Goal: Task Accomplishment & Management: Use online tool/utility

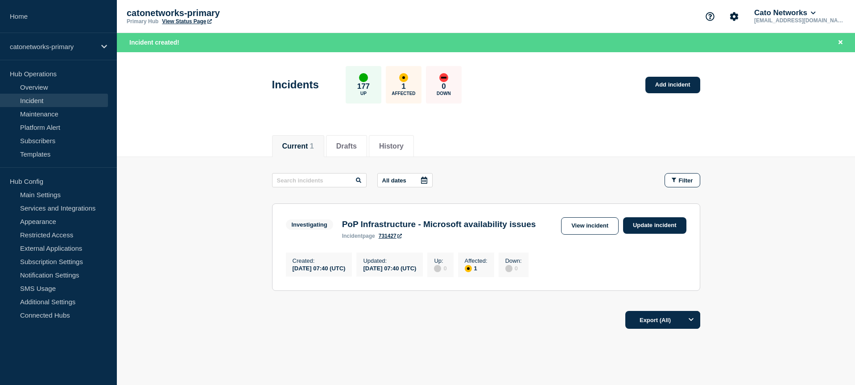
drag, startPoint x: 593, startPoint y: 307, endPoint x: 617, endPoint y: 264, distance: 49.1
click at [595, 304] on div "All dates Filter Investigating 1 Affected PoP Infrastructure - Microsoft availa…" at bounding box center [486, 238] width 428 height 131
click at [645, 226] on link "Update incident" at bounding box center [654, 225] width 63 height 17
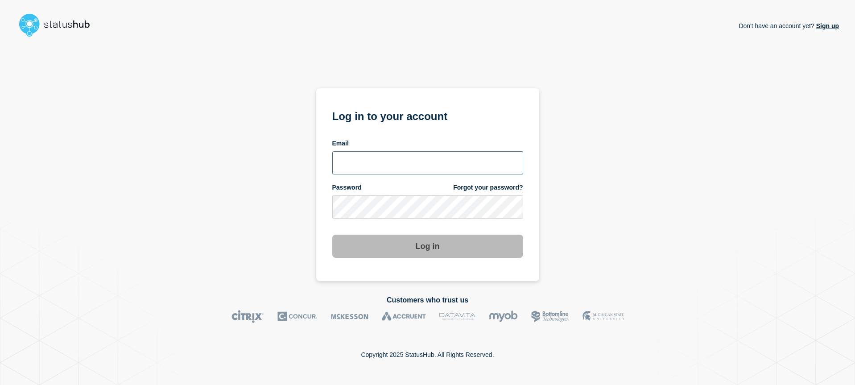
click at [400, 162] on input "email input" at bounding box center [427, 162] width 191 height 23
type input "[EMAIL_ADDRESS][DOMAIN_NAME]"
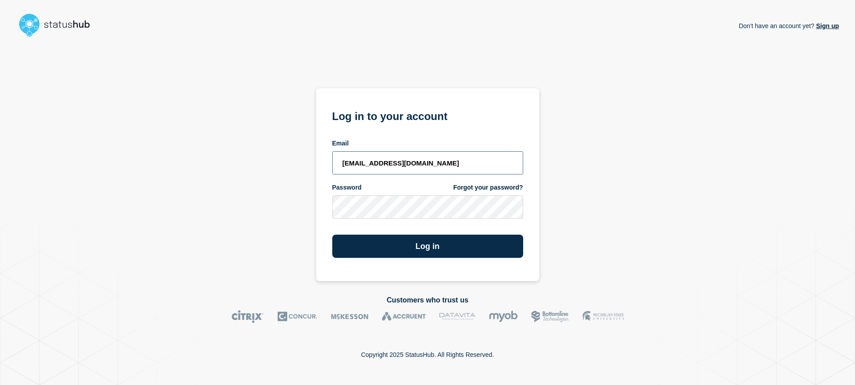
click at [332, 235] on button "Log in" at bounding box center [427, 246] width 191 height 23
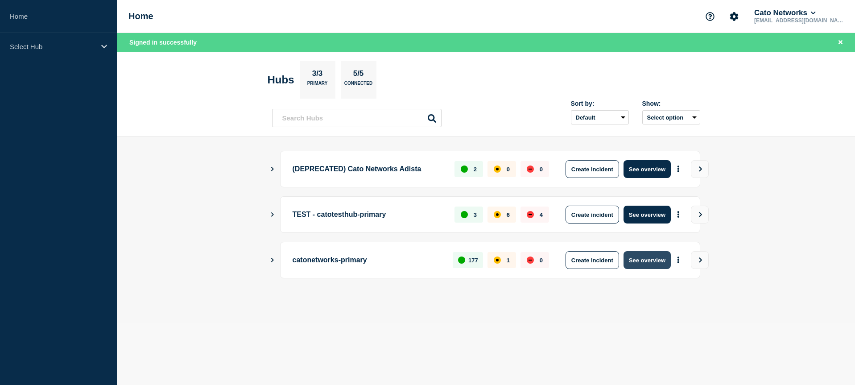
click at [645, 263] on button "See overview" at bounding box center [647, 260] width 47 height 18
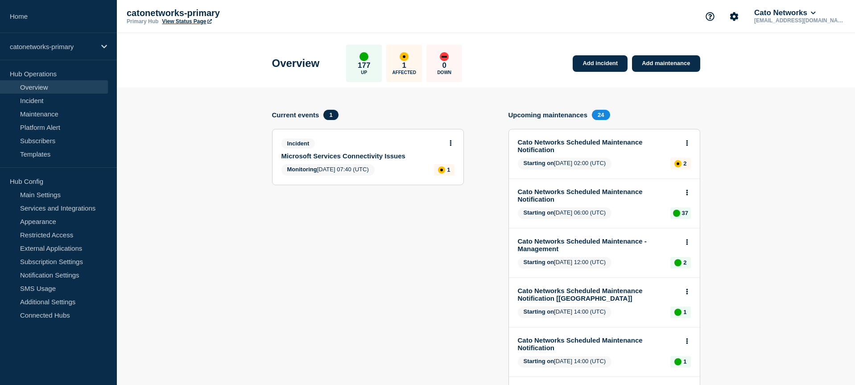
drag, startPoint x: 342, startPoint y: 160, endPoint x: 358, endPoint y: 168, distance: 17.8
click at [342, 160] on link "Microsoft Services Connectivity Issues" at bounding box center [361, 156] width 161 height 8
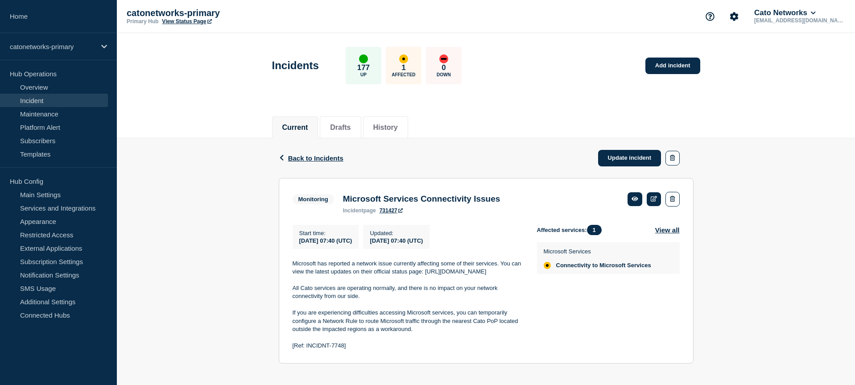
scroll to position [21, 0]
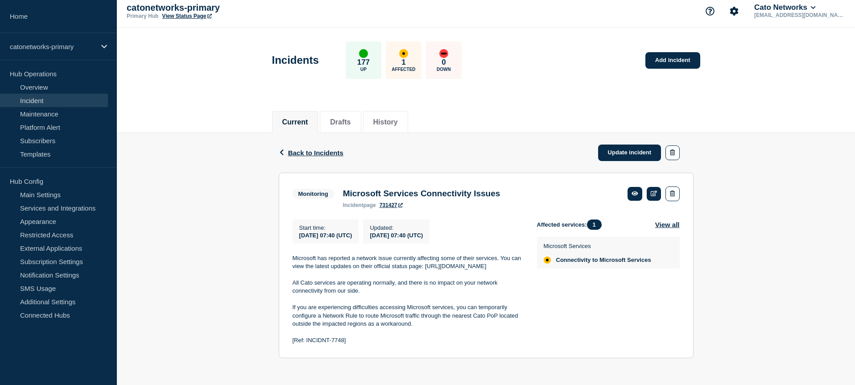
click at [766, 235] on div "Back Back to Incidents Update incident Monitoring Microsoft Services Connectivi…" at bounding box center [486, 252] width 738 height 239
click at [629, 145] on link "Update incident" at bounding box center [629, 153] width 63 height 17
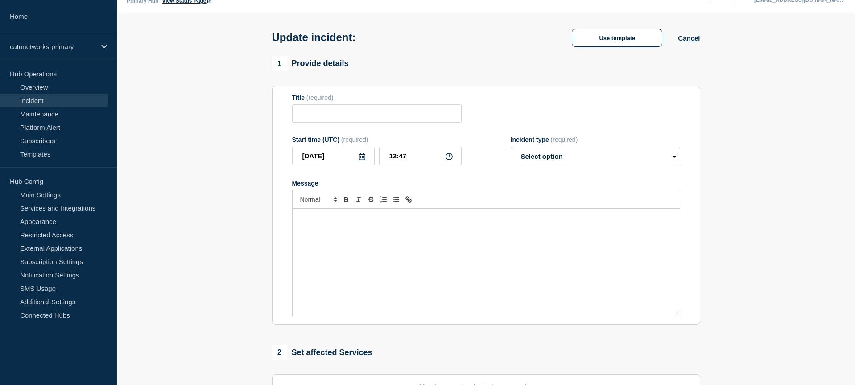
type input "Microsoft Services Connectivity Issues"
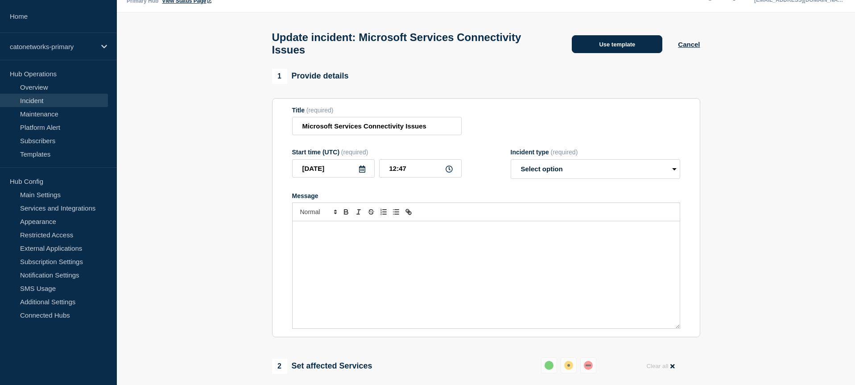
click at [614, 36] on button "Use template" at bounding box center [617, 44] width 91 height 18
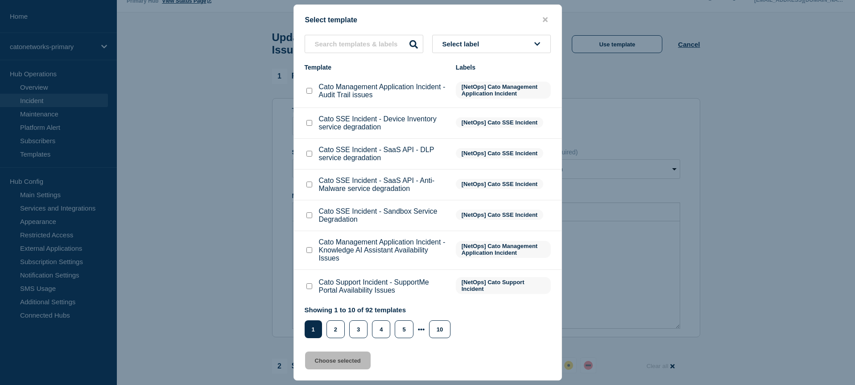
click at [476, 41] on span "Select label" at bounding box center [462, 44] width 41 height 8
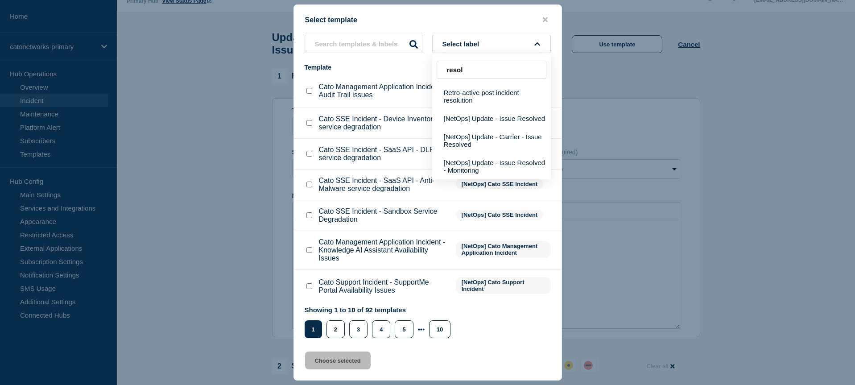
scroll to position [22, 0]
type input "resol"
click at [495, 125] on button "[NetOps] Update - Issue Resolved" at bounding box center [491, 118] width 119 height 18
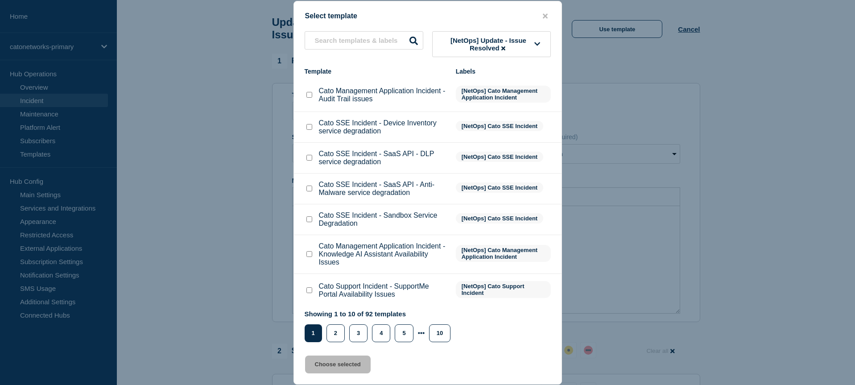
scroll to position [34, 0]
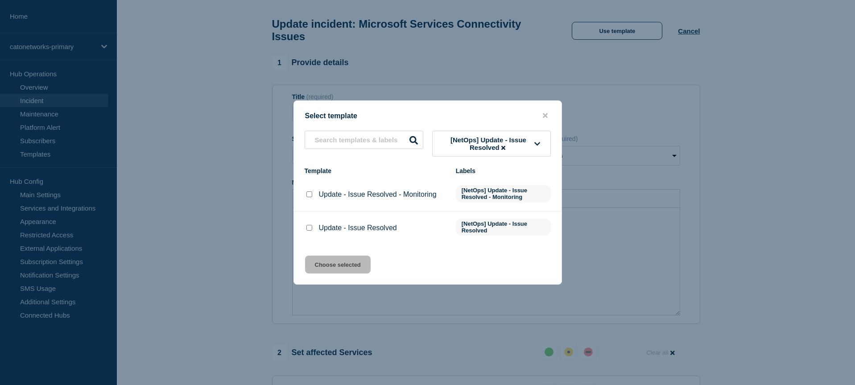
click at [308, 231] on input "Update - Issue Resolved checkbox" at bounding box center [309, 228] width 6 height 6
checkbox input "true"
click at [330, 272] on button "Choose selected" at bounding box center [338, 265] width 66 height 18
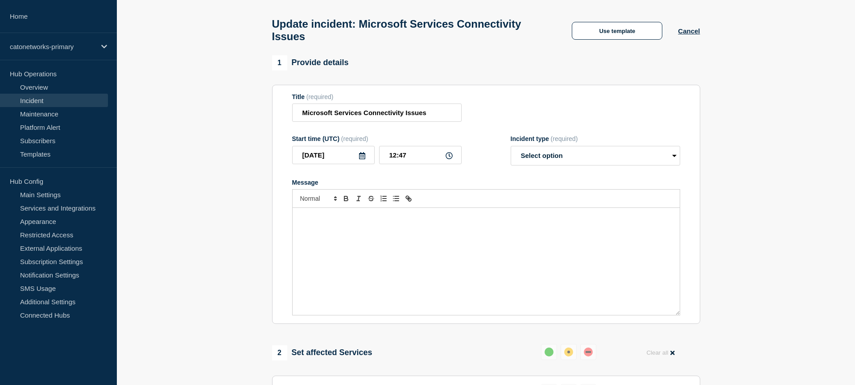
select select "resolved"
radio input "false"
radio input "true"
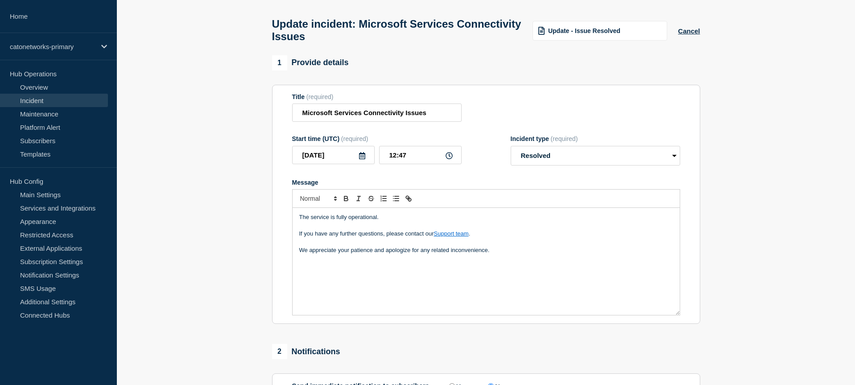
scroll to position [49, 0]
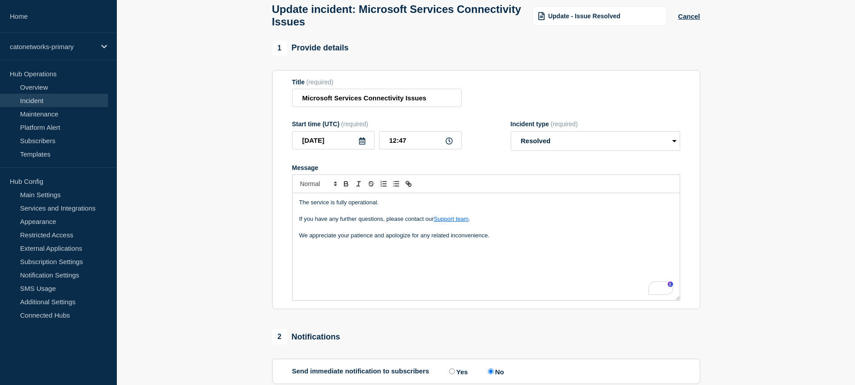
click at [323, 268] on div "The service is fully operational. If you have any further questions, please con…" at bounding box center [486, 246] width 387 height 107
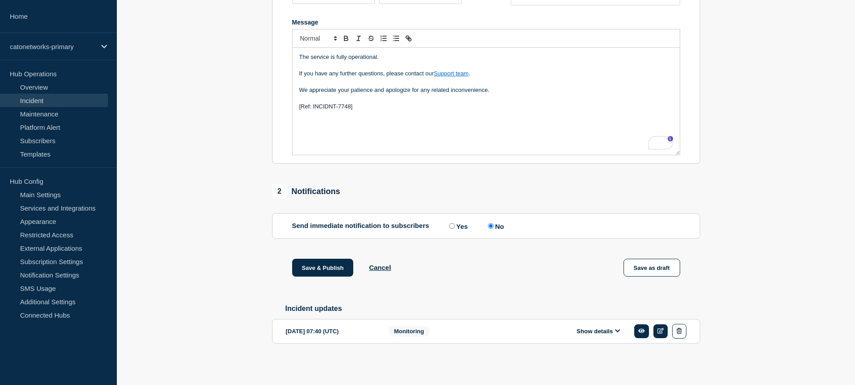
scroll to position [208, 0]
click at [652, 265] on button "Save as draft" at bounding box center [652, 268] width 57 height 18
